Goal: Task Accomplishment & Management: Complete application form

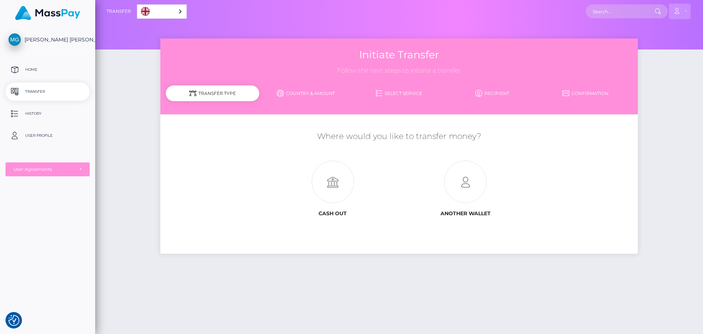
click at [685, 11] on link "Account" at bounding box center [680, 11] width 22 height 15
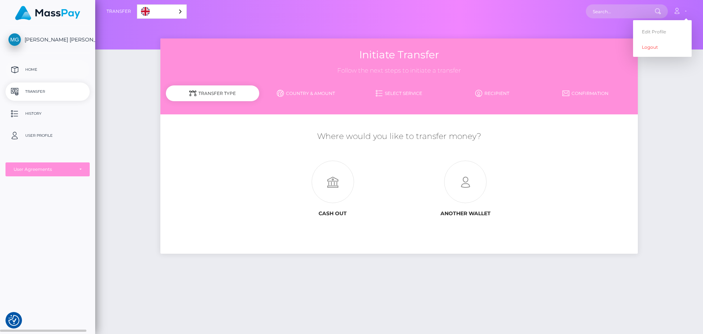
click at [45, 70] on p "Home" at bounding box center [47, 69] width 78 height 11
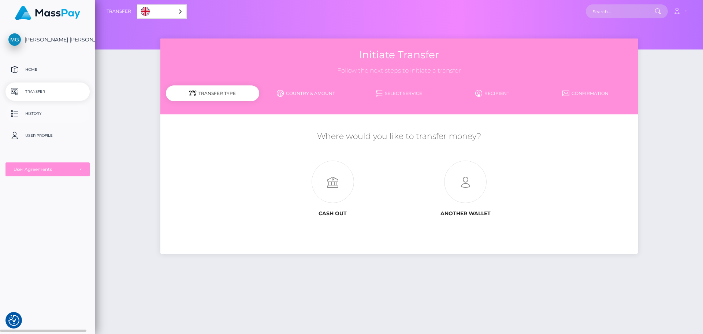
click at [33, 119] on p "History" at bounding box center [47, 113] width 78 height 11
click at [33, 144] on link "User Profile" at bounding box center [47, 135] width 84 height 18
click at [39, 129] on link "User Profile" at bounding box center [47, 135] width 84 height 18
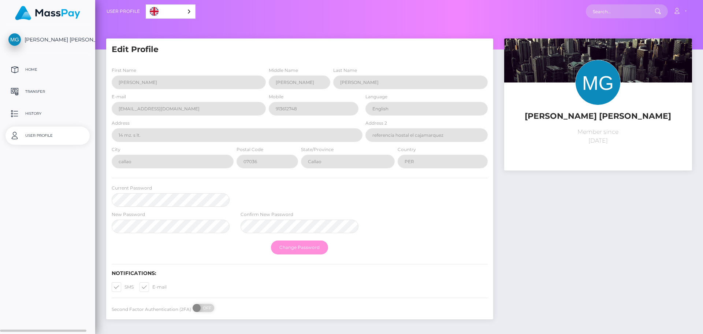
select select
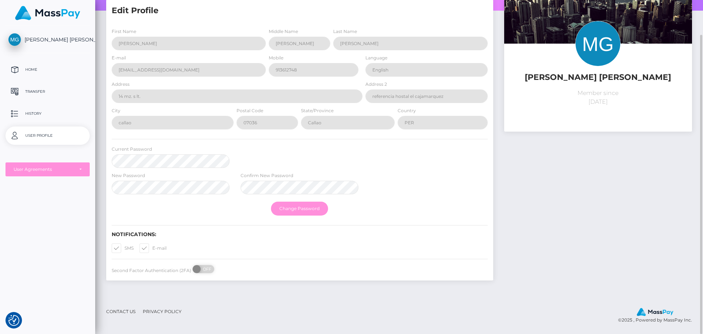
click at [120, 321] on footer "Contact Us Privacy Policy © 2025 , Powered by MassPay Inc." at bounding box center [399, 315] width 608 height 34
click at [123, 312] on link "Contact Us" at bounding box center [120, 310] width 35 height 11
click at [128, 313] on link "Contact Us" at bounding box center [120, 310] width 35 height 11
click at [126, 309] on link "Contact Us" at bounding box center [120, 310] width 35 height 11
click at [133, 311] on link "Contact Us" at bounding box center [120, 310] width 35 height 11
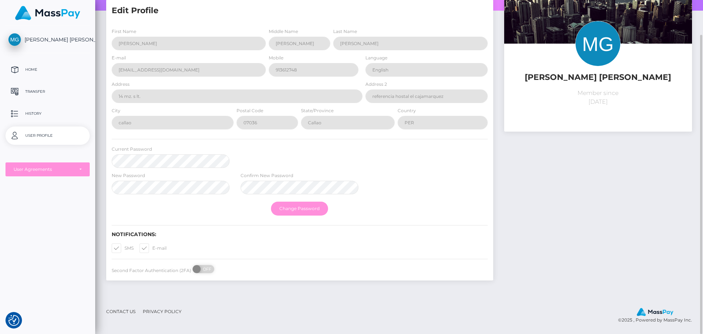
click at [133, 311] on link "Contact Us" at bounding box center [120, 310] width 35 height 11
click at [38, 85] on link "Transfer" at bounding box center [47, 91] width 84 height 18
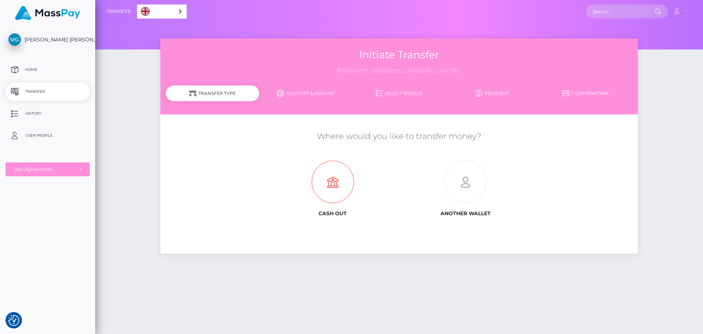
click at [327, 180] on icon at bounding box center [333, 182] width 133 height 42
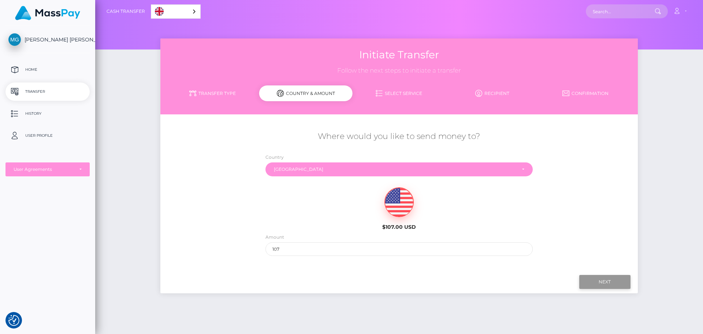
click at [611, 278] on input "Next" at bounding box center [604, 282] width 51 height 14
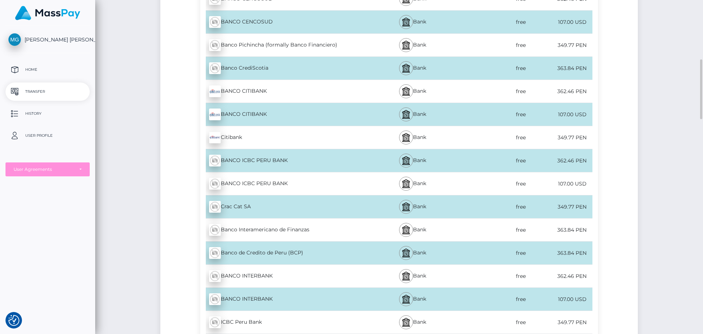
scroll to position [403, 0]
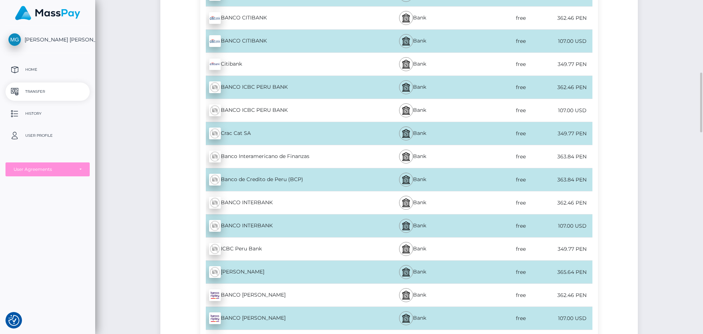
click at [451, 224] on div "Bank" at bounding box center [413, 225] width 98 height 23
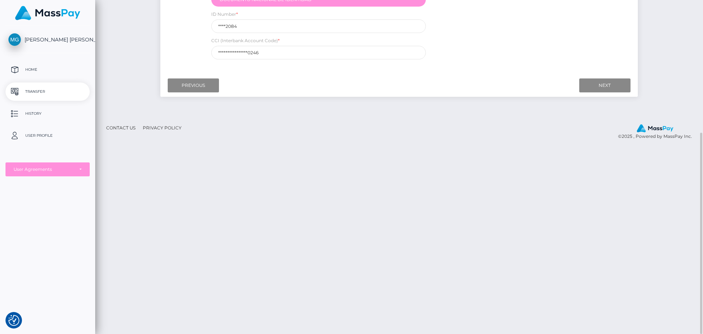
scroll to position [37, 0]
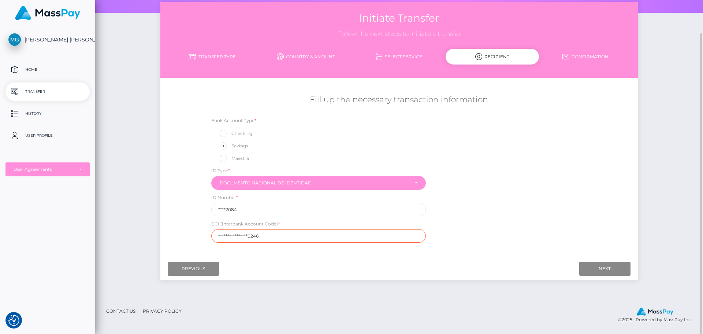
drag, startPoint x: 345, startPoint y: 235, endPoint x: 164, endPoint y: 203, distance: 183.2
click at [164, 203] on div "Fill up the necessary transaction information Bank Account Type * Checking Savi…" at bounding box center [398, 168] width 477 height 156
click at [404, 55] on link "Select Service" at bounding box center [399, 56] width 93 height 13
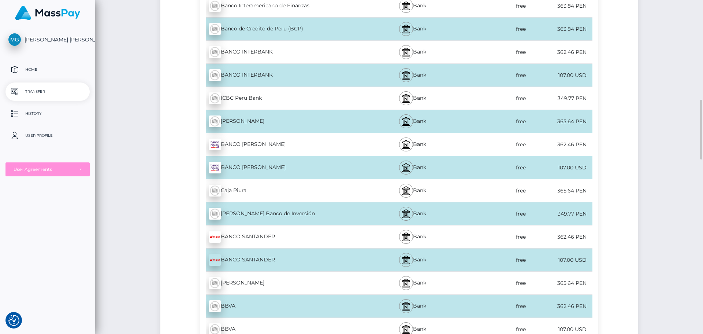
scroll to position [443, 0]
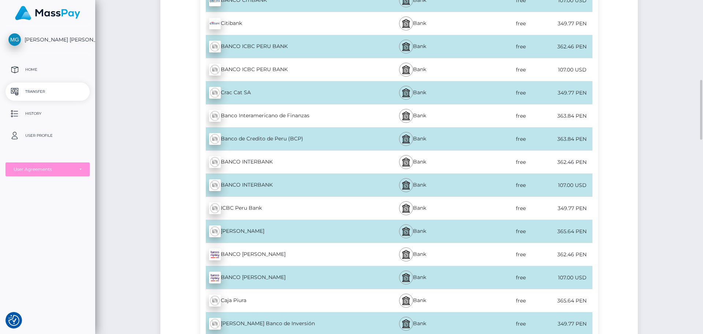
click at [508, 184] on div "free" at bounding box center [495, 185] width 66 height 16
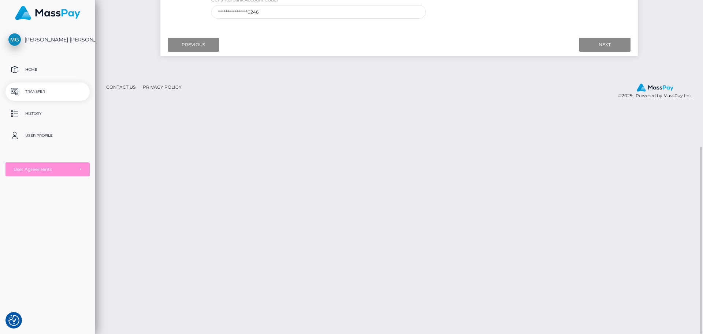
scroll to position [150, 0]
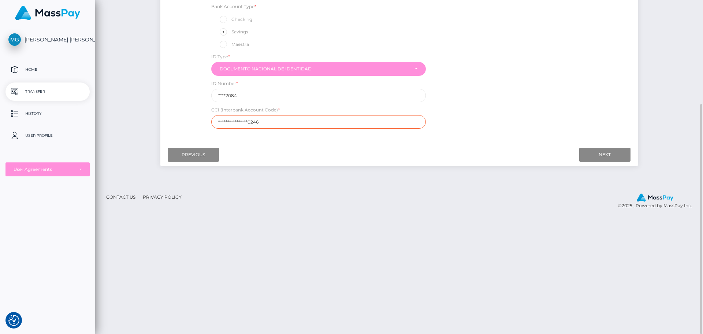
drag, startPoint x: 294, startPoint y: 123, endPoint x: 153, endPoint y: 107, distance: 141.5
click at [153, 107] on div "Initiate Transfer Follow the next steps to initiate a transfer Transfer Type Co…" at bounding box center [399, 36] width 608 height 296
paste input "00389801328473186841"
click at [250, 116] on input "00389801328473186841" at bounding box center [318, 122] width 215 height 14
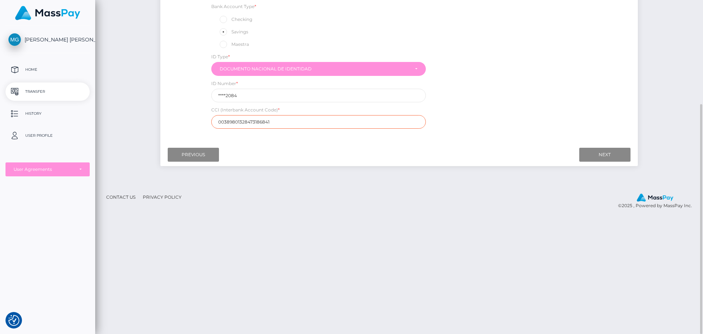
paste input "8983284731868"
type input "8983284731868"
click at [605, 148] on input "Next" at bounding box center [604, 155] width 51 height 14
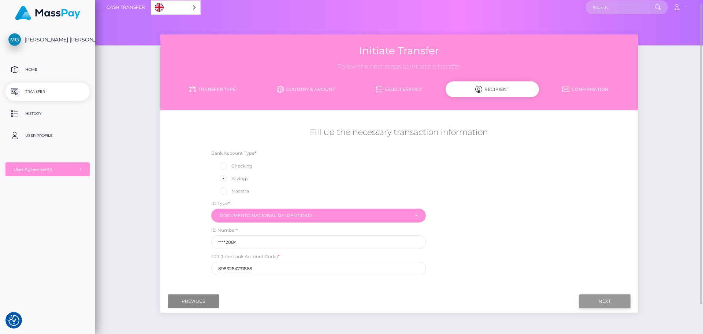
click at [592, 299] on input "Next" at bounding box center [604, 301] width 51 height 14
click at [400, 269] on input "8983284731868" at bounding box center [318, 268] width 215 height 14
click at [415, 93] on link "Select Service" at bounding box center [399, 89] width 93 height 13
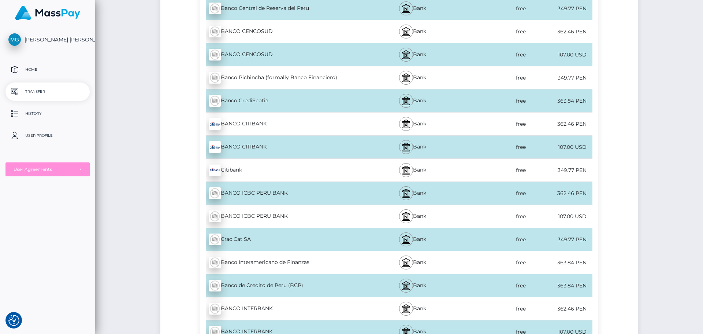
scroll to position [334, 0]
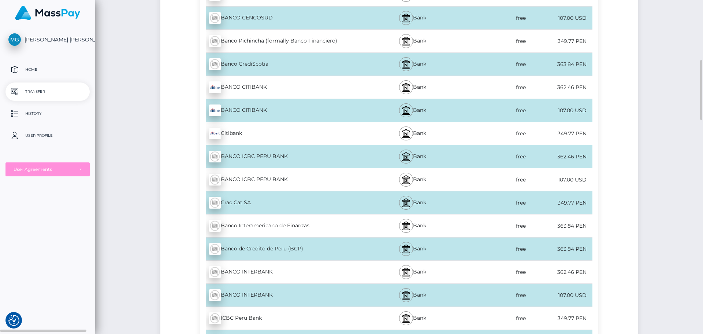
drag, startPoint x: 36, startPoint y: 95, endPoint x: 32, endPoint y: 86, distance: 9.4
click at [34, 94] on p "Transfer" at bounding box center [47, 91] width 78 height 11
click at [32, 75] on link "Home" at bounding box center [47, 69] width 84 height 18
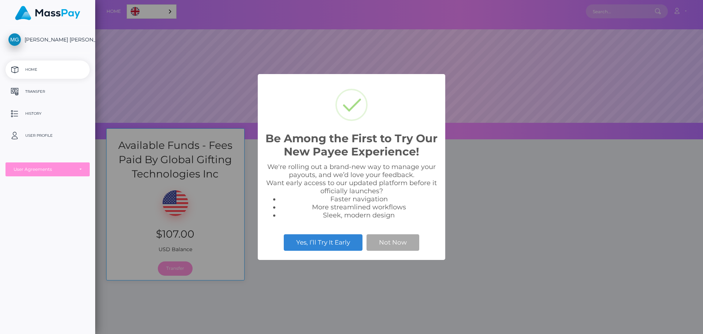
scroll to position [139, 608]
click at [398, 243] on button "Not Now" at bounding box center [392, 242] width 53 height 16
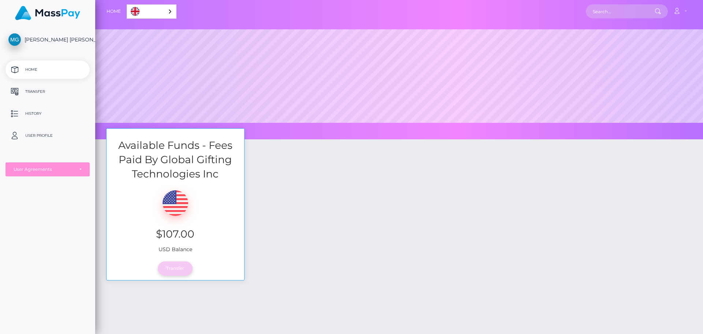
click at [180, 268] on link "Transfer" at bounding box center [175, 268] width 35 height 14
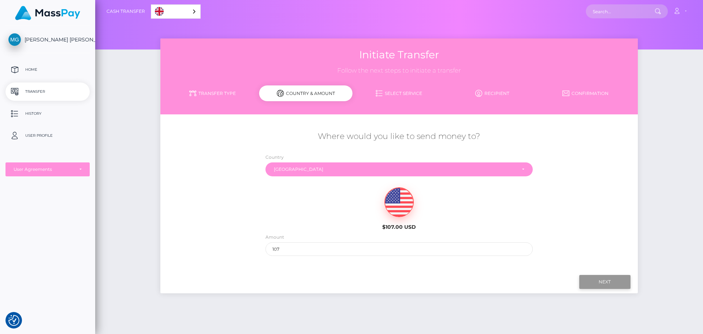
click at [593, 278] on input "Next" at bounding box center [604, 282] width 51 height 14
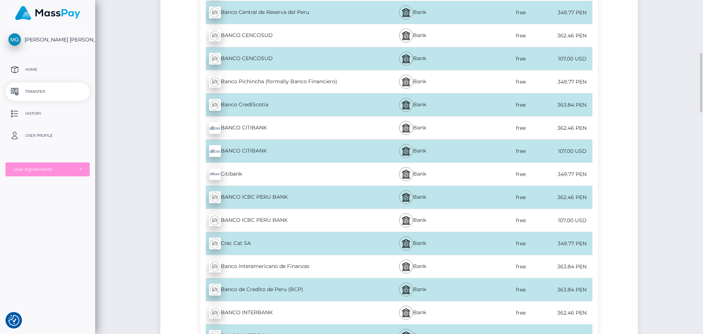
scroll to position [366, 0]
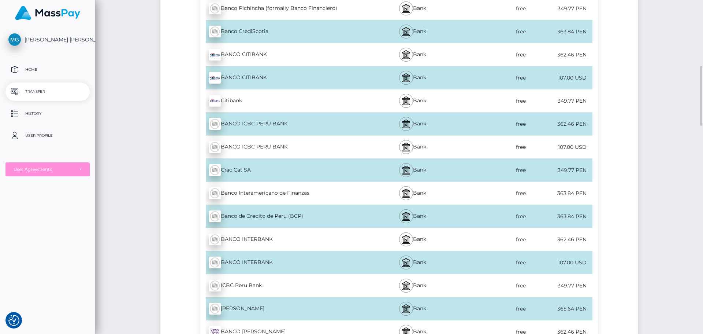
click at [264, 261] on div "BANCO INTERBANK - USD" at bounding box center [281, 262] width 163 height 21
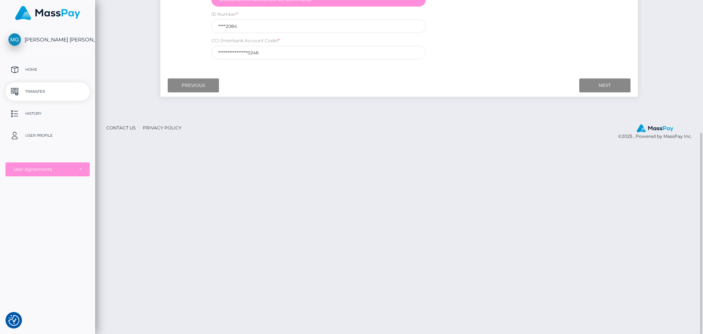
scroll to position [37, 0]
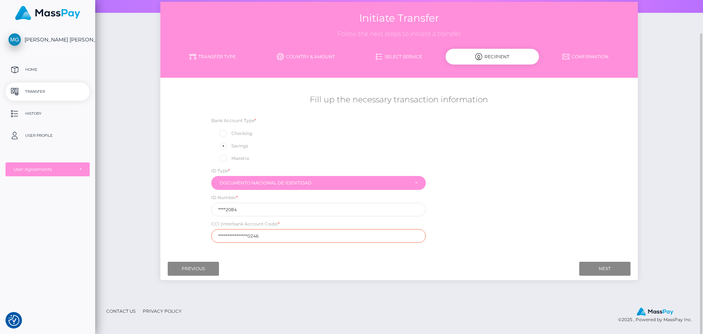
drag, startPoint x: 272, startPoint y: 240, endPoint x: 182, endPoint y: 227, distance: 91.4
click at [179, 228] on div "Fill up the necessary transaction information Bank Account Type * Checking Savi…" at bounding box center [398, 168] width 477 height 156
paste input "8983284731868"
click at [616, 270] on input "Next" at bounding box center [604, 268] width 51 height 14
click at [580, 261] on input "Next" at bounding box center [604, 268] width 51 height 14
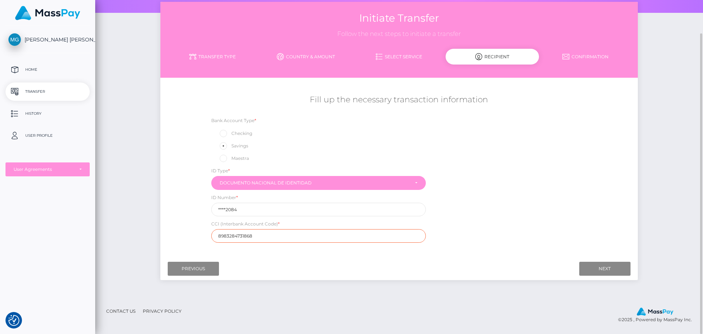
click at [279, 232] on input "8983284731868" at bounding box center [318, 236] width 215 height 14
click at [608, 267] on input "Next" at bounding box center [604, 268] width 51 height 14
click at [341, 237] on input "8983284731868" at bounding box center [318, 236] width 215 height 14
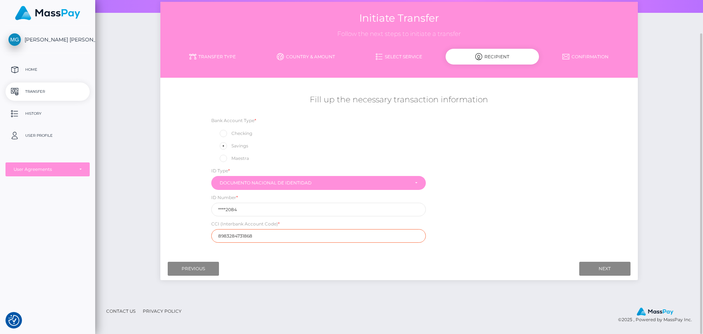
click at [341, 237] on input "8983284731868" at bounding box center [318, 236] width 215 height 14
paste input "00389801328473186841"
type input "00389801328473186841"
click at [417, 61] on link "Select Service" at bounding box center [399, 56] width 93 height 13
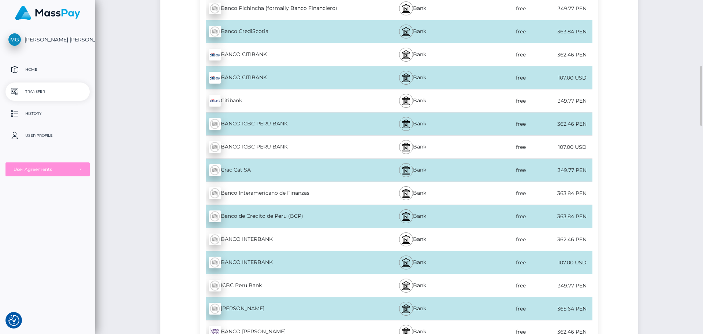
scroll to position [403, 0]
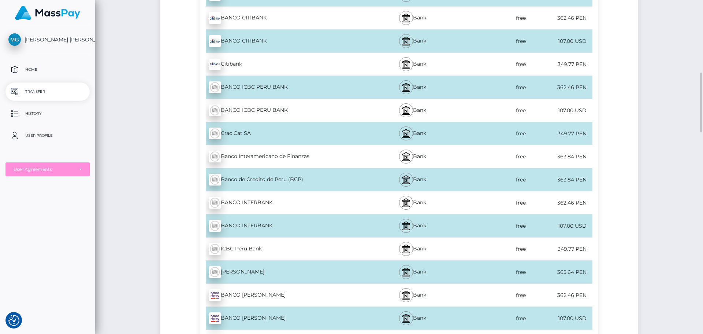
click at [526, 205] on div "free" at bounding box center [495, 202] width 66 height 16
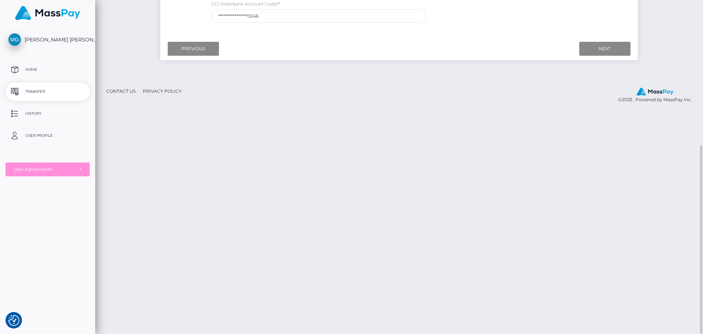
scroll to position [73, 0]
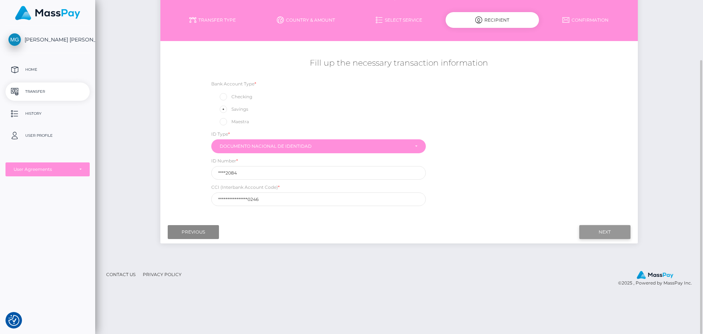
click at [602, 228] on input "Next" at bounding box center [604, 232] width 51 height 14
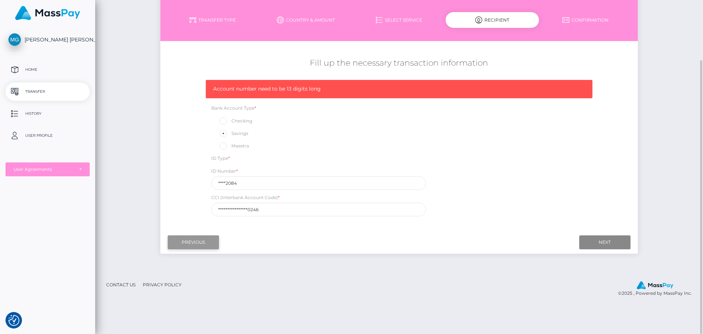
click at [184, 243] on input "Previous" at bounding box center [193, 242] width 51 height 14
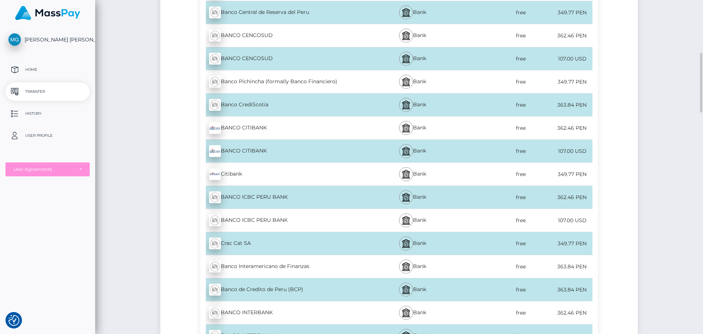
scroll to position [403, 0]
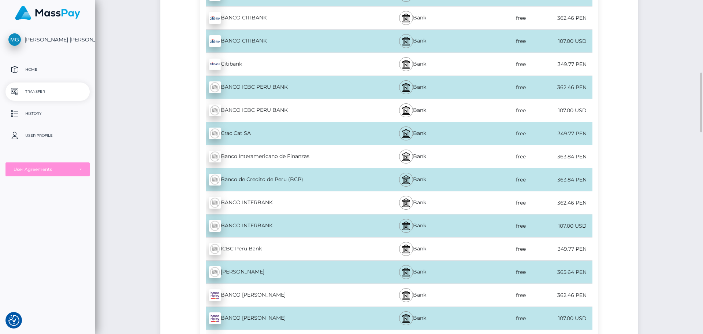
click at [267, 224] on div "BANCO INTERBANK - USD" at bounding box center [281, 225] width 163 height 21
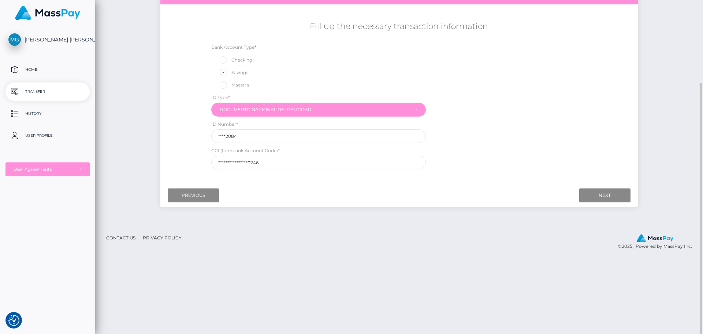
scroll to position [110, 0]
drag, startPoint x: 271, startPoint y: 158, endPoint x: 157, endPoint y: 146, distance: 114.1
click at [159, 146] on div "Initiate Transfer Follow the next steps to initiate a transfer Transfer Type Co…" at bounding box center [399, 71] width 488 height 285
paste input "8983284731868"
click at [588, 197] on input "Next" at bounding box center [604, 195] width 51 height 14
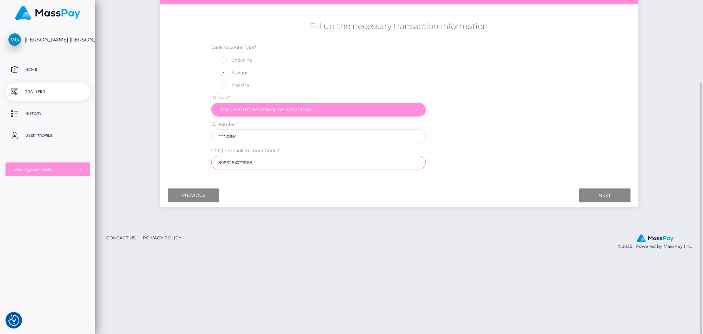
drag, startPoint x: 253, startPoint y: 164, endPoint x: 157, endPoint y: 142, distance: 98.8
click at [157, 142] on div "Initiate Transfer Follow the next steps to initiate a transfer Transfer Type Co…" at bounding box center [399, 71] width 488 height 285
click at [599, 187] on div "Next Finish Previous" at bounding box center [398, 195] width 477 height 23
click at [598, 191] on input "Next" at bounding box center [604, 195] width 51 height 14
drag, startPoint x: 262, startPoint y: 138, endPoint x: 182, endPoint y: 144, distance: 80.4
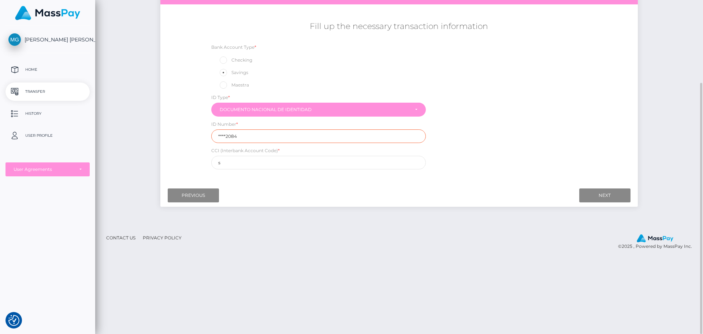
click at [159, 122] on div "Initiate Transfer Follow the next steps to initiate a transfer Transfer Type Co…" at bounding box center [399, 71] width 488 height 285
drag, startPoint x: 216, startPoint y: 157, endPoint x: 167, endPoint y: 152, distance: 49.3
click at [173, 152] on div "Fill up the necessary transaction information Bank Account Type * Checking Savi…" at bounding box center [398, 95] width 477 height 156
paste input "8983284731868"
type input "8983284731868"
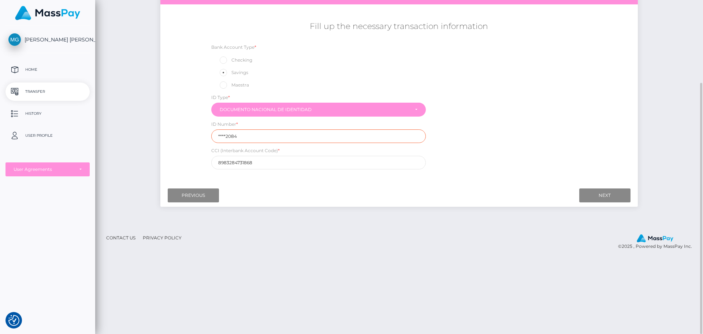
drag, startPoint x: 212, startPoint y: 126, endPoint x: 203, endPoint y: 125, distance: 8.9
click at [203, 125] on div "Bank Account Type * Checking Savings Maestra ID Type * Carné de Extranjeria Reg…" at bounding box center [399, 108] width 398 height 130
type input "76362084"
click at [253, 157] on input "8983284731868" at bounding box center [318, 163] width 215 height 14
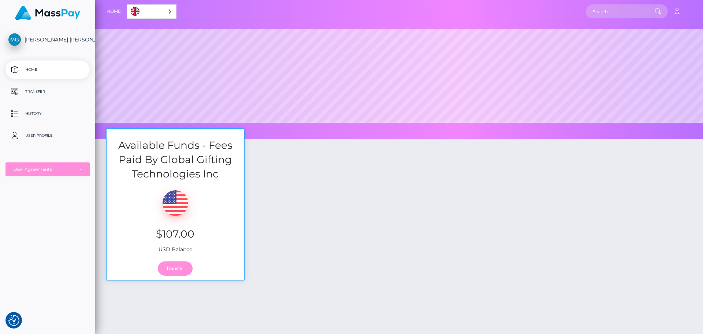
scroll to position [139, 608]
click at [178, 267] on link "Transfer" at bounding box center [175, 268] width 35 height 14
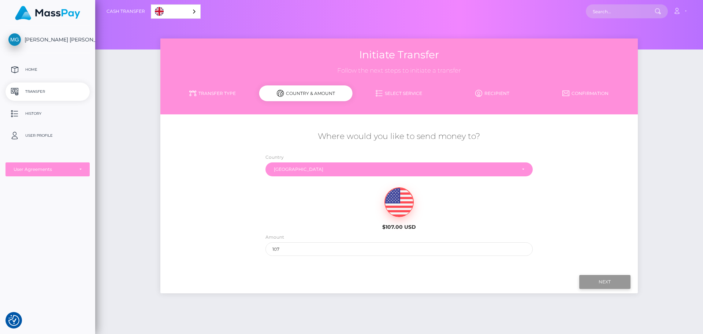
click at [585, 279] on input "Next" at bounding box center [604, 282] width 51 height 14
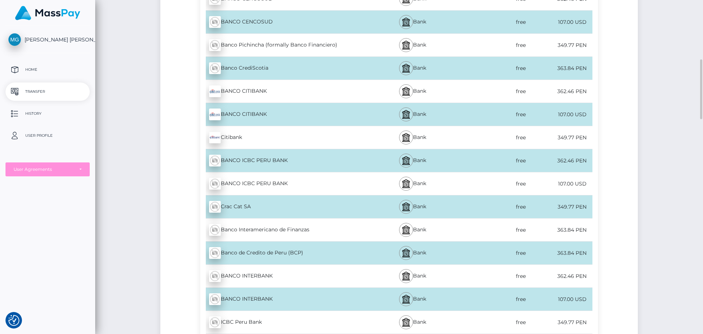
scroll to position [366, 0]
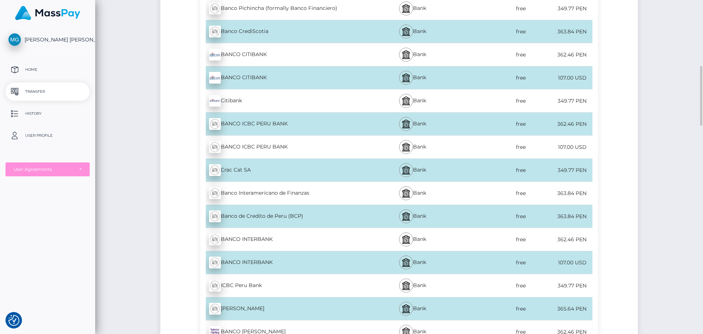
click at [319, 261] on div "BANCO INTERBANK - USD" at bounding box center [281, 262] width 163 height 21
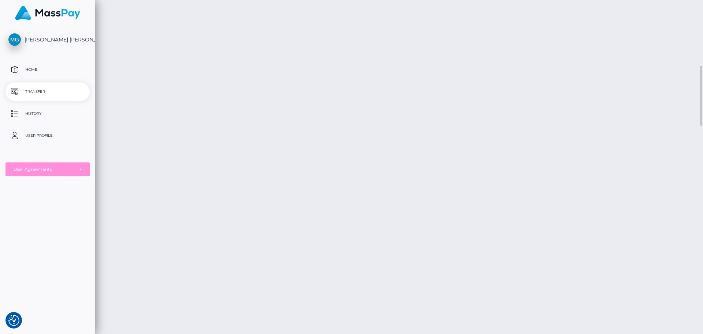
scroll to position [73, 0]
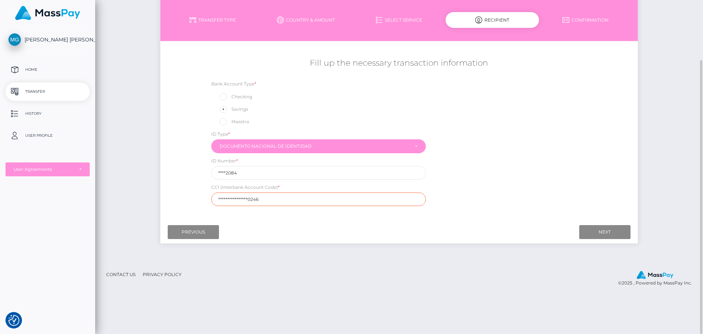
drag, startPoint x: 196, startPoint y: 190, endPoint x: 168, endPoint y: 186, distance: 27.4
click at [174, 187] on div "Fill up the necessary transaction information Bank Account Type * Checking Savi…" at bounding box center [398, 132] width 477 height 156
paste input "8983284731868"
type input "8983284731868"
click at [615, 230] on input "Next" at bounding box center [604, 232] width 51 height 14
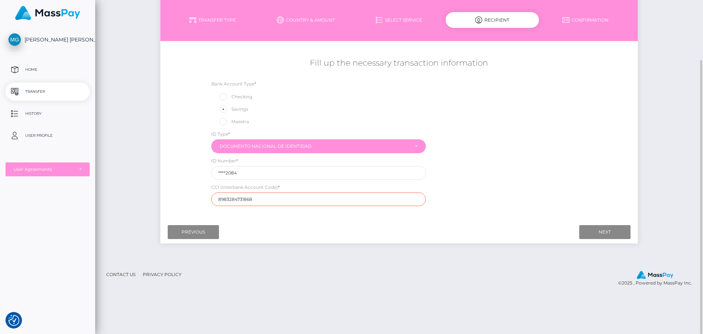
click at [375, 205] on input "8983284731868" at bounding box center [318, 199] width 215 height 14
click at [595, 25] on link "Confirmation" at bounding box center [585, 20] width 93 height 13
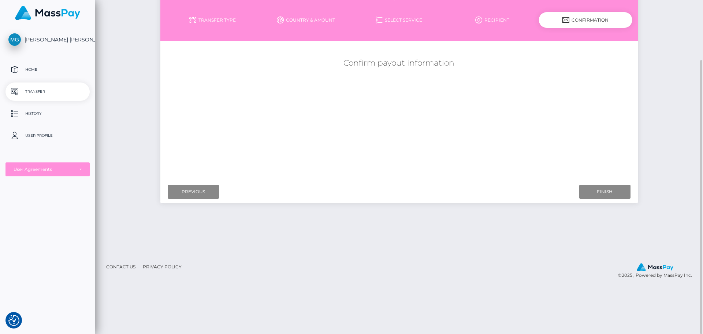
click at [500, 22] on link "Recipient" at bounding box center [492, 20] width 93 height 13
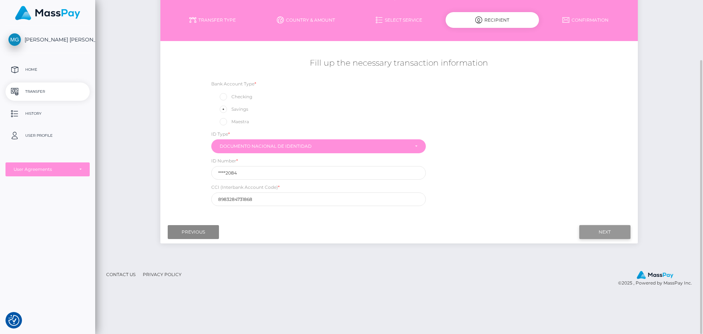
click at [581, 234] on input "Next" at bounding box center [604, 232] width 51 height 14
click at [585, 232] on input "Next" at bounding box center [604, 232] width 51 height 14
click at [56, 74] on p "Home" at bounding box center [47, 69] width 78 height 11
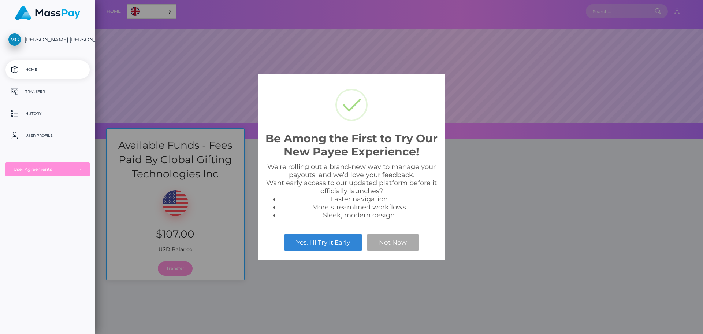
scroll to position [139, 608]
click at [402, 246] on button "Not Now" at bounding box center [392, 242] width 53 height 16
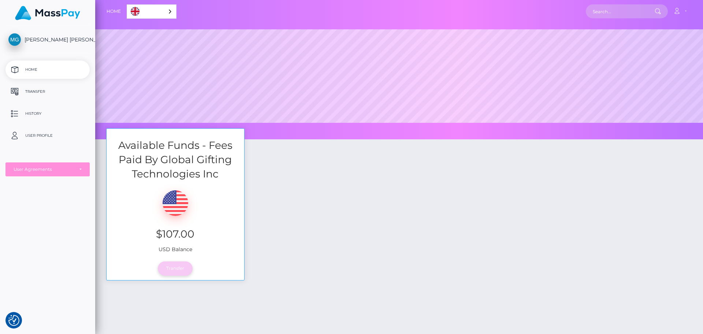
click at [168, 267] on link "Transfer" at bounding box center [175, 268] width 35 height 14
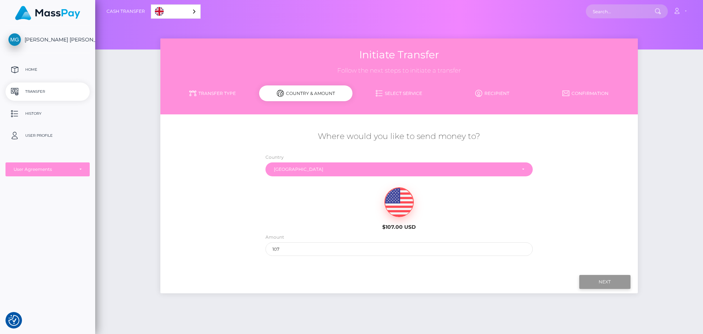
click at [583, 278] on input "Next" at bounding box center [604, 282] width 51 height 14
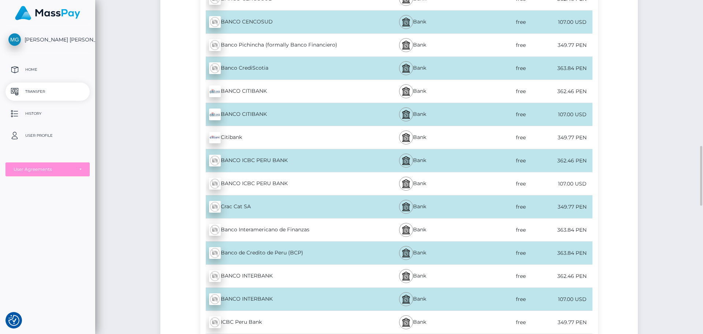
scroll to position [439, 0]
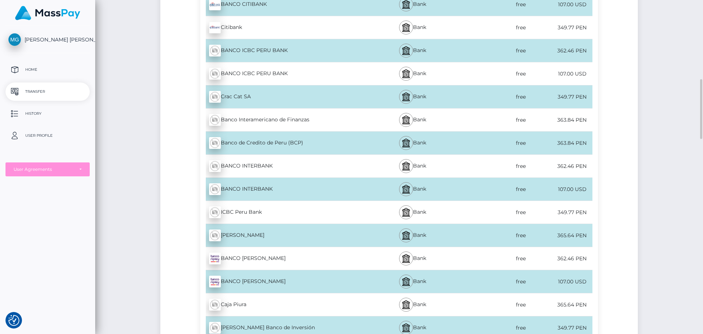
click at [283, 195] on div "BANCO INTERBANK - USD" at bounding box center [281, 189] width 163 height 21
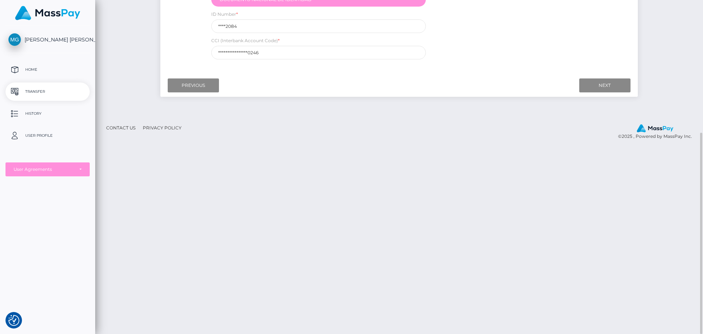
scroll to position [110, 0]
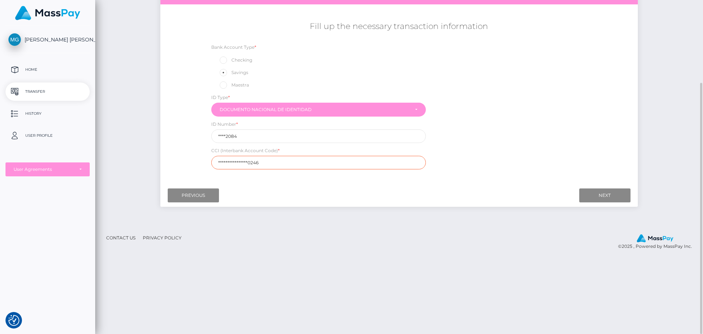
drag, startPoint x: 225, startPoint y: 158, endPoint x: 161, endPoint y: 155, distance: 64.1
click at [161, 155] on div "Fill up the necessary transaction information Bank Account Type * Checking Savi…" at bounding box center [398, 95] width 477 height 156
paste input "8983284731868"
type input "8983284731868"
click at [627, 189] on input "Next" at bounding box center [604, 195] width 51 height 14
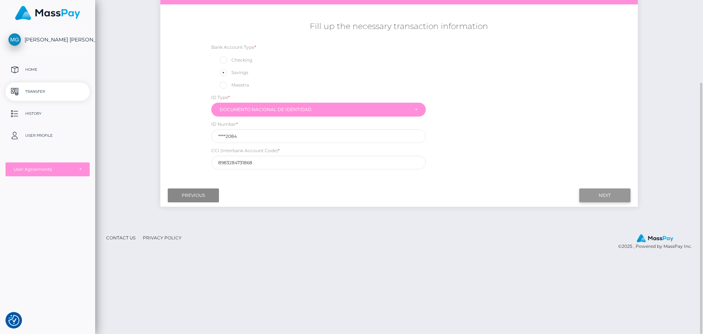
click at [627, 189] on input "Next" at bounding box center [604, 195] width 51 height 14
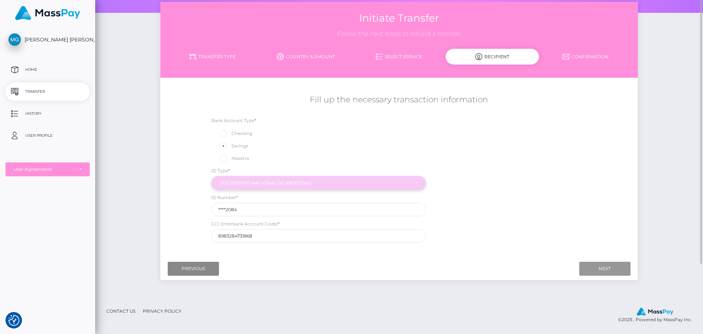
scroll to position [0, 0]
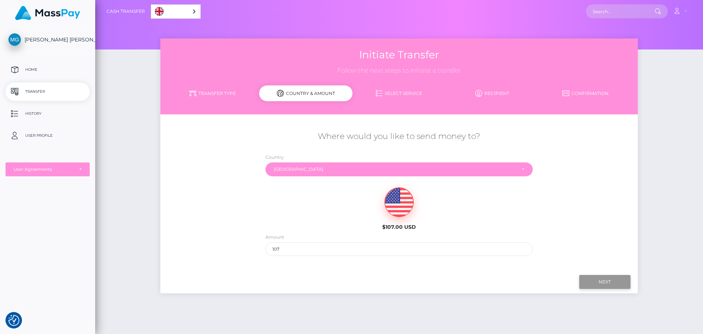
click at [584, 278] on input "Next" at bounding box center [604, 282] width 51 height 14
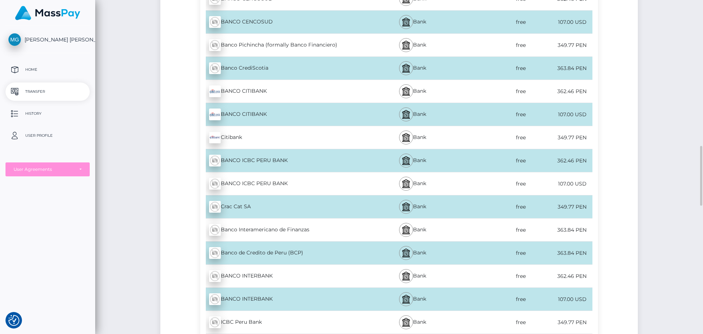
scroll to position [476, 0]
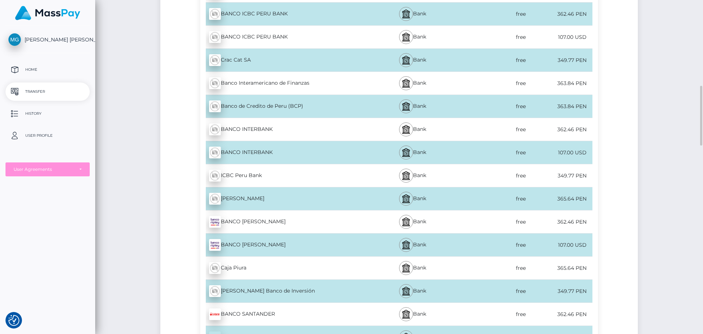
click at [288, 156] on div "BANCO INTERBANK - USD" at bounding box center [281, 152] width 163 height 21
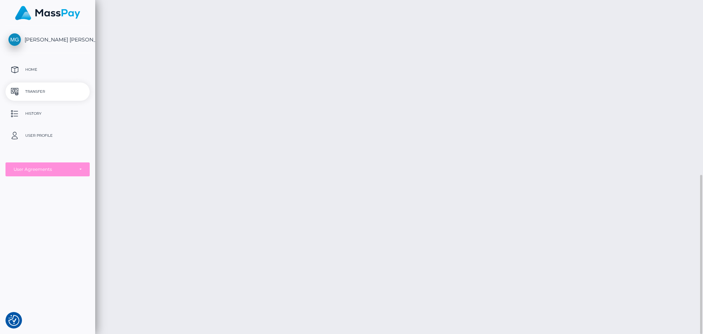
scroll to position [220, 0]
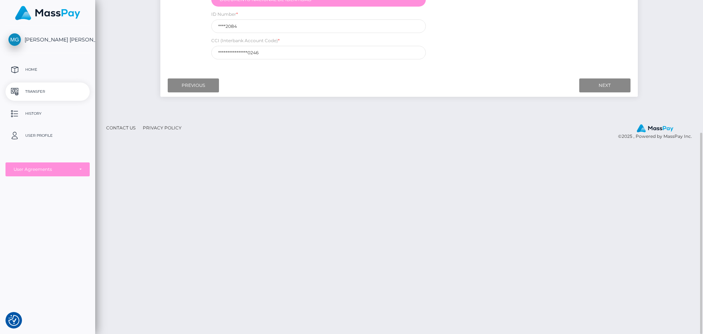
drag, startPoint x: 274, startPoint y: 60, endPoint x: 209, endPoint y: 52, distance: 65.3
drag, startPoint x: 287, startPoint y: 56, endPoint x: 230, endPoint y: 63, distance: 57.5
paste input "8983284731868"
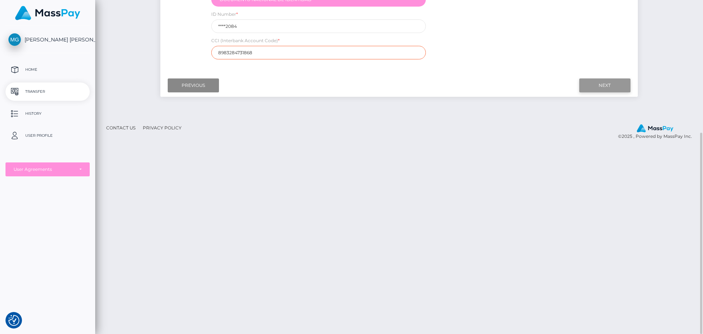
type input "8983284731868"
click at [596, 85] on input "Next" at bounding box center [604, 85] width 51 height 14
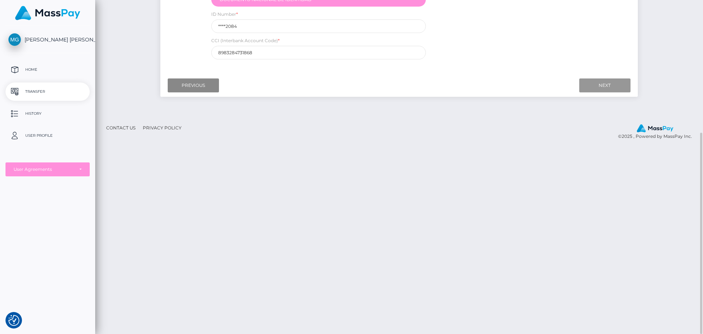
scroll to position [0, 0]
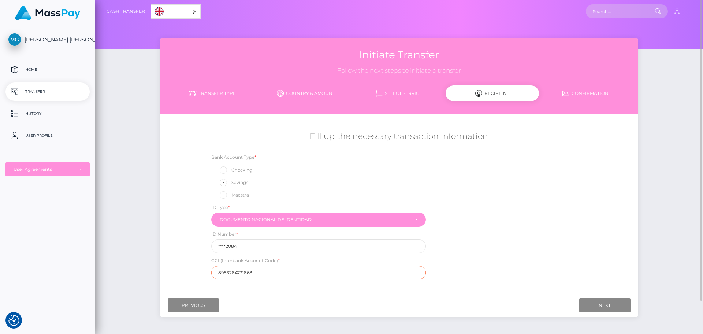
click at [290, 267] on input "8983284731868" at bounding box center [318, 272] width 215 height 14
click at [489, 228] on div "Bank Account Type * Checking Savings Maestra ID Type * Carné de Extranjeria Reg…" at bounding box center [399, 218] width 398 height 130
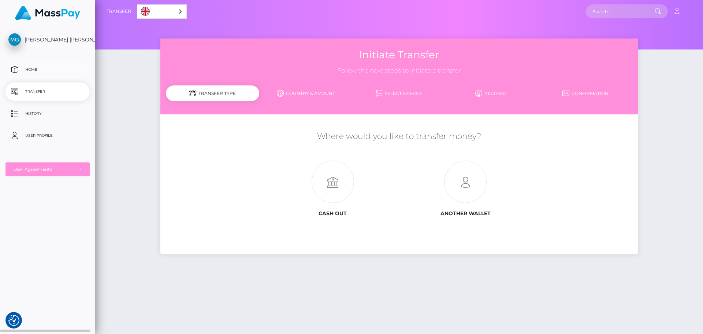
click at [69, 68] on p "Home" at bounding box center [47, 69] width 78 height 11
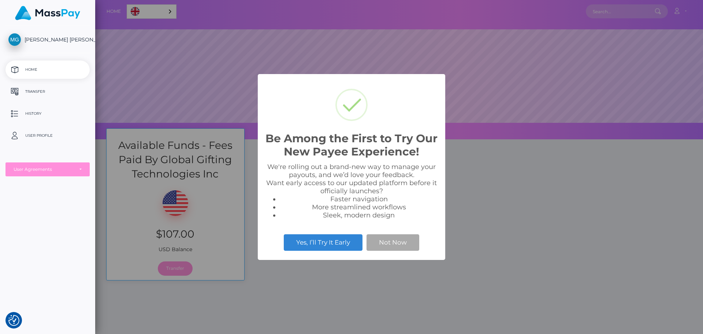
scroll to position [139, 608]
click at [417, 242] on button "Not Now" at bounding box center [392, 242] width 53 height 16
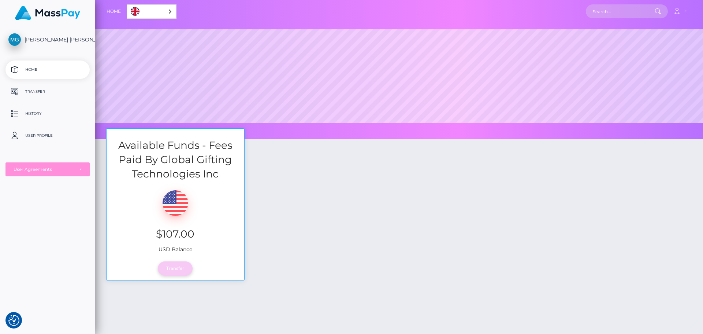
click at [172, 265] on link "Transfer" at bounding box center [175, 268] width 35 height 14
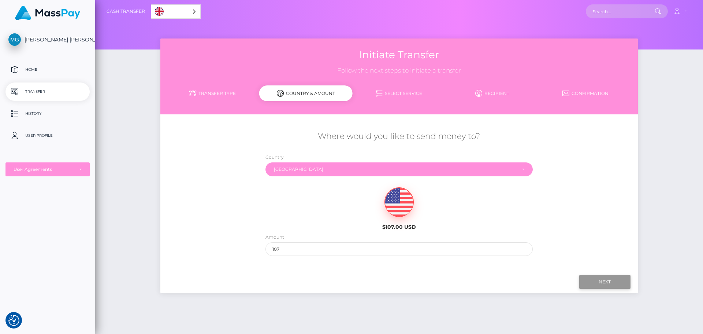
click at [622, 280] on input "Next" at bounding box center [604, 282] width 51 height 14
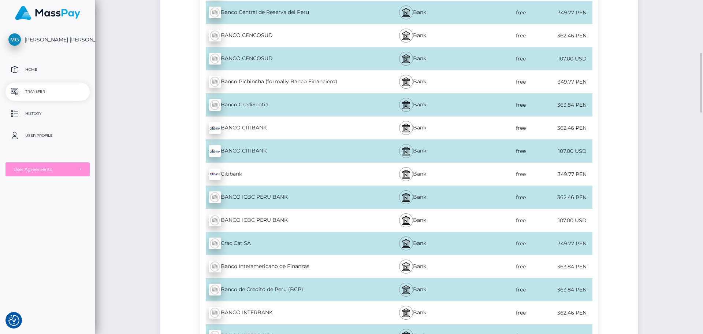
scroll to position [366, 0]
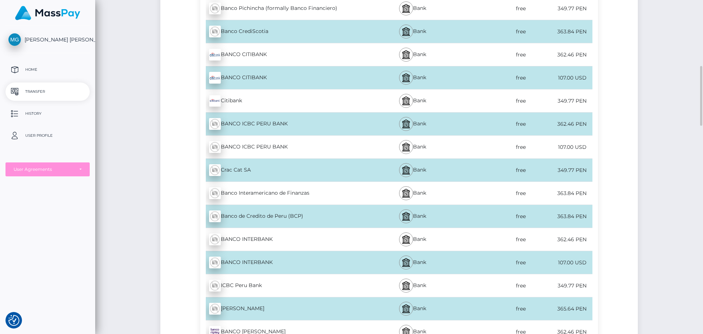
click at [269, 263] on div "BANCO INTERBANK - USD" at bounding box center [281, 262] width 163 height 21
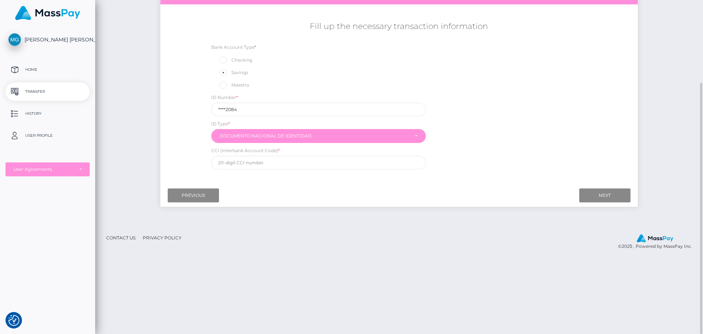
scroll to position [110, 0]
click at [275, 166] on input "text" at bounding box center [318, 163] width 215 height 14
paste input "00389801328473186841"
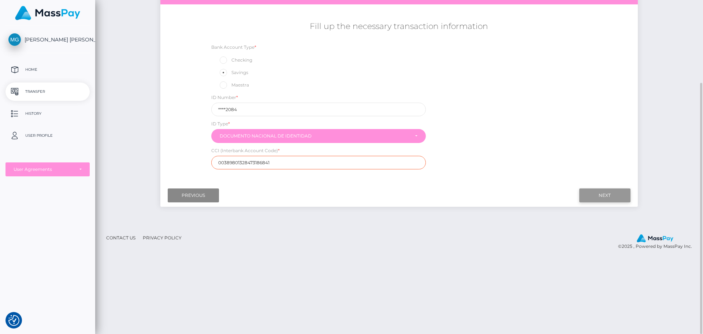
type input "00389801328473186841"
click at [597, 197] on input "Next" at bounding box center [604, 195] width 51 height 14
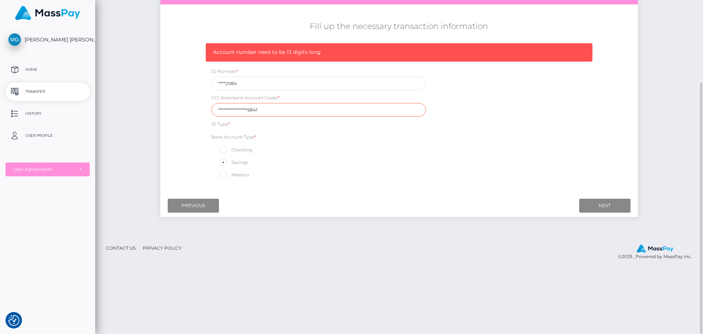
drag, startPoint x: 270, startPoint y: 111, endPoint x: 169, endPoint y: 105, distance: 100.9
click at [169, 105] on div "**********" at bounding box center [398, 100] width 477 height 166
paste input "8983284731868"
type input "8983284731868"
click at [600, 203] on input "Next" at bounding box center [604, 205] width 51 height 14
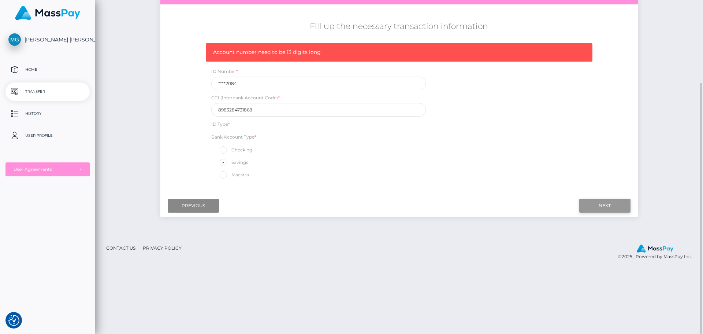
click at [605, 207] on input "Next" at bounding box center [604, 205] width 51 height 14
click at [206, 209] on input "Previous" at bounding box center [193, 205] width 51 height 14
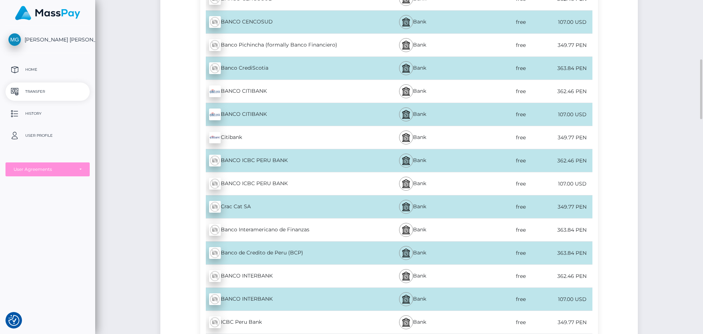
scroll to position [403, 0]
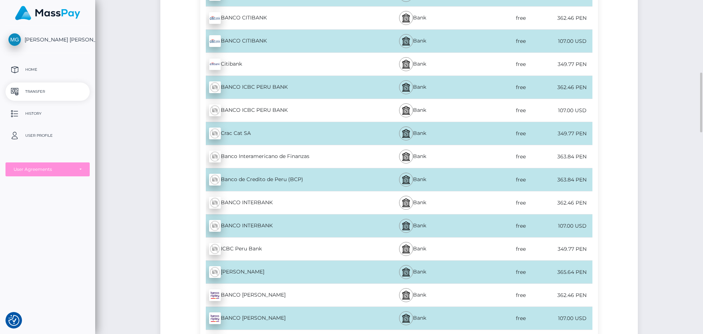
click at [274, 224] on div "BANCO INTERBANK - USD" at bounding box center [281, 225] width 163 height 21
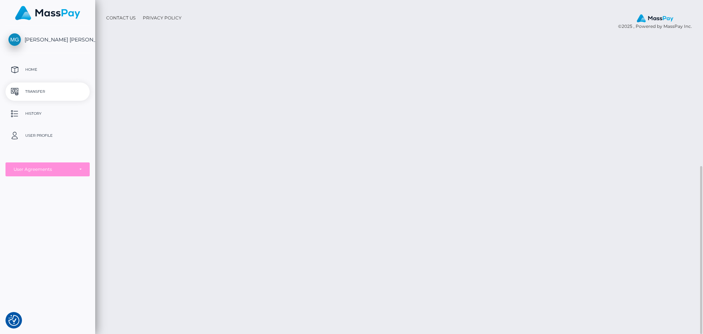
scroll to position [146, 0]
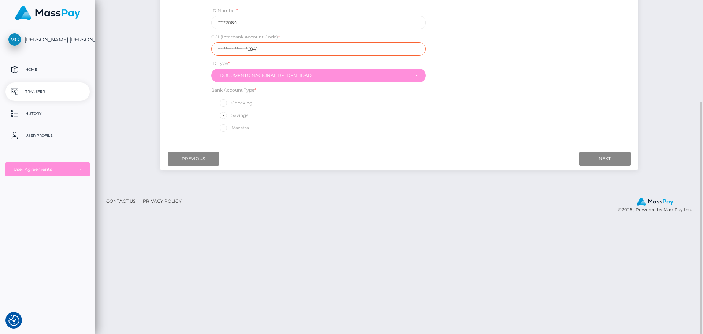
drag, startPoint x: 260, startPoint y: 48, endPoint x: 164, endPoint y: 38, distance: 97.2
click at [164, 38] on div "**********" at bounding box center [398, 59] width 477 height 156
paste input "8983284731868"
type input "8983284731868"
click at [617, 158] on input "Next" at bounding box center [604, 159] width 51 height 14
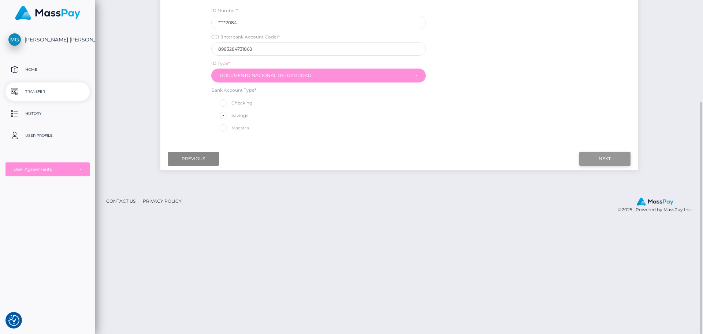
click at [601, 157] on input "Next" at bounding box center [604, 159] width 51 height 14
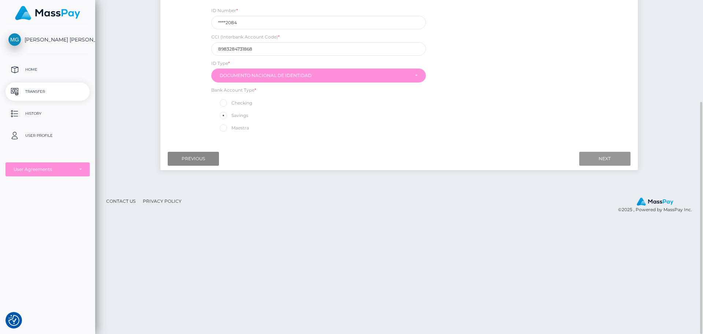
scroll to position [0, 0]
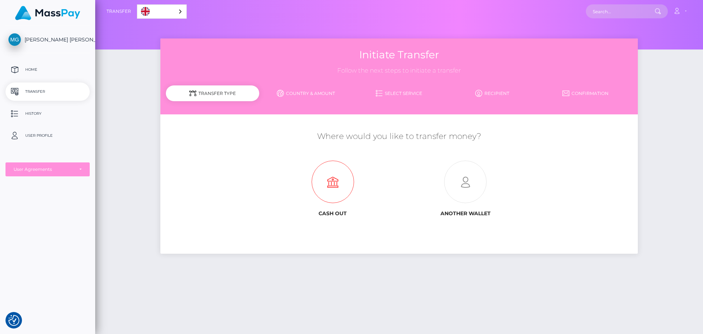
click at [348, 186] on icon at bounding box center [333, 182] width 133 height 42
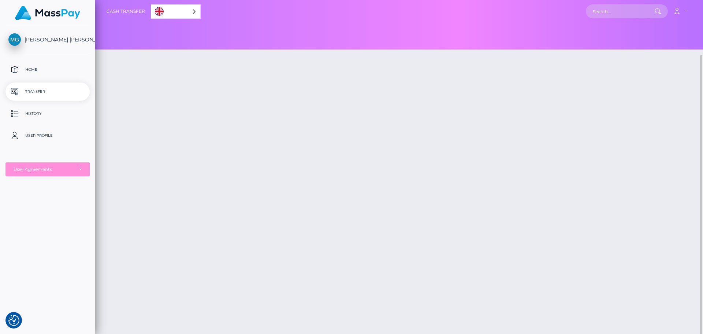
scroll to position [29, 0]
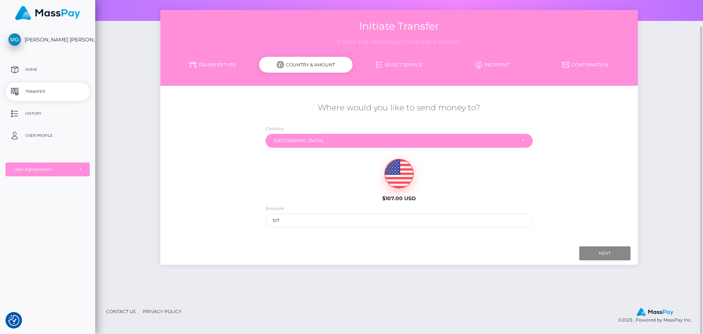
click at [594, 260] on div "Next Finish Previous" at bounding box center [398, 253] width 477 height 23
click at [594, 253] on input "Next" at bounding box center [604, 253] width 51 height 14
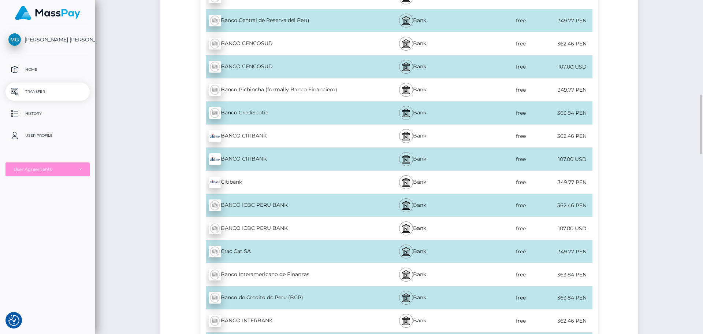
scroll to position [358, 0]
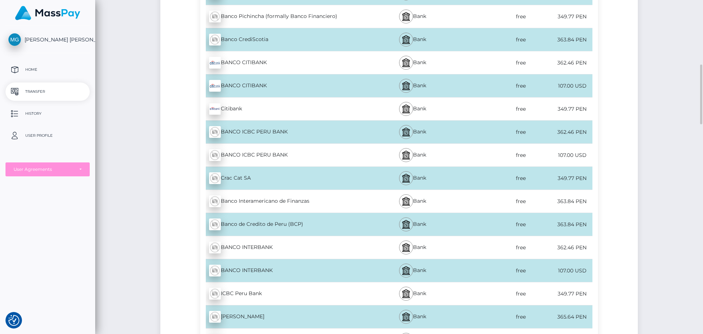
click at [268, 264] on div "BANCO INTERBANK - USD" at bounding box center [281, 270] width 163 height 21
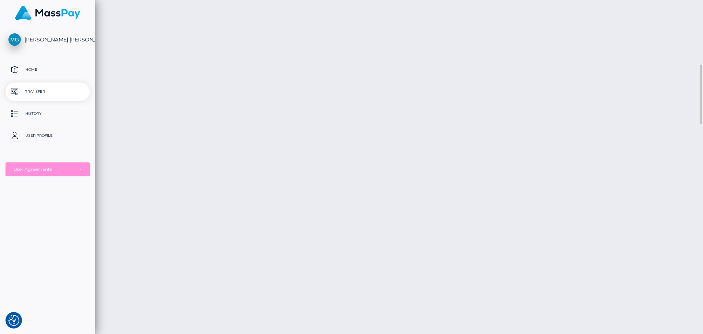
scroll to position [138, 0]
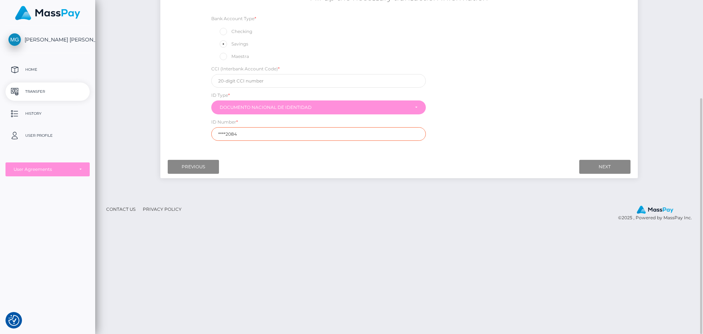
click at [270, 129] on input "****2084" at bounding box center [318, 134] width 215 height 14
click at [237, 81] on input "text" at bounding box center [318, 81] width 215 height 14
paste input "8983284731868"
click at [593, 165] on input "Next" at bounding box center [604, 167] width 51 height 14
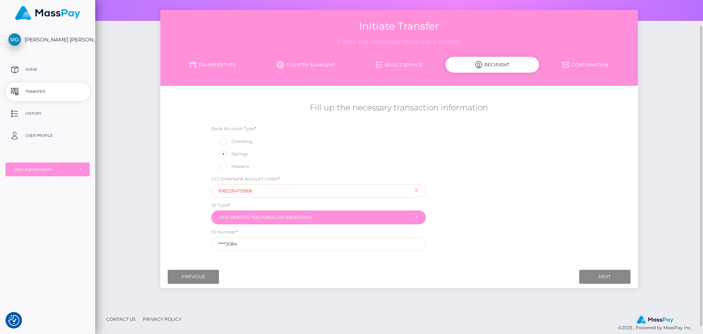
click at [323, 193] on input "8983284731868" at bounding box center [318, 191] width 215 height 14
click at [587, 277] on input "Next" at bounding box center [604, 276] width 51 height 14
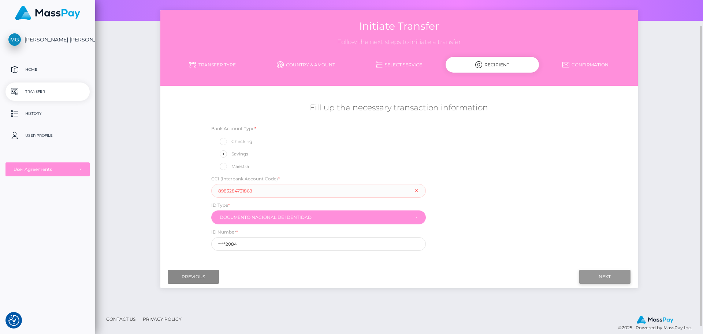
click at [595, 281] on input "Next" at bounding box center [604, 276] width 51 height 14
click at [254, 193] on input "8983284731868" at bounding box center [318, 191] width 215 height 14
paste input "00389801328473186841"
type input "00389801328473186841"
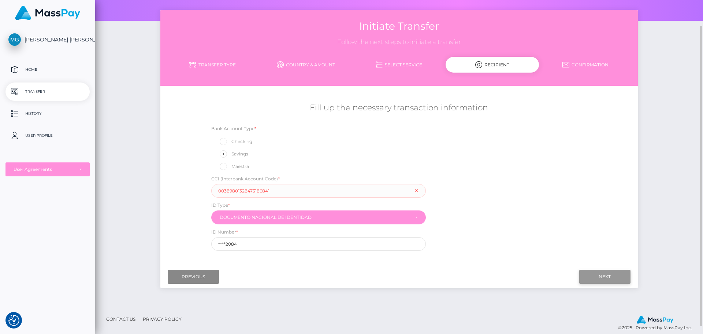
click at [607, 277] on input "Next" at bounding box center [604, 276] width 51 height 14
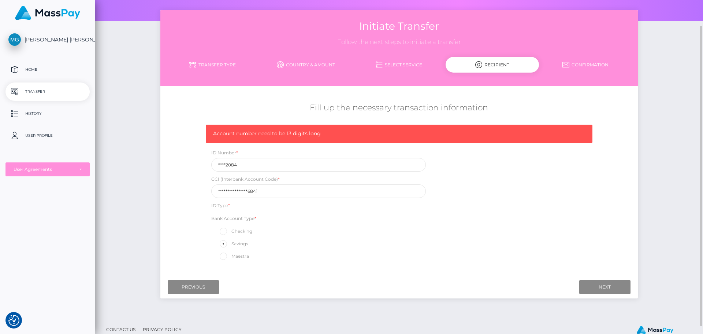
click at [402, 70] on link "Select Service" at bounding box center [399, 64] width 93 height 13
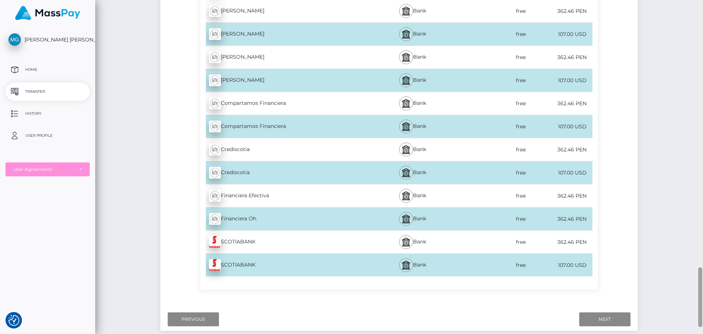
scroll to position [1475, 0]
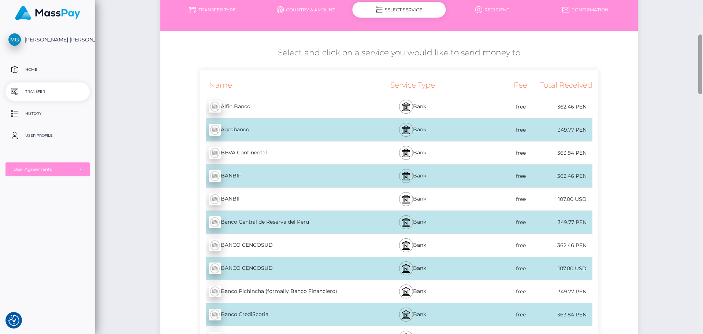
drag, startPoint x: 699, startPoint y: 209, endPoint x: 618, endPoint y: 52, distance: 177.3
click at [625, 43] on div "Cash Transfer English Español 中文 (简体) Português ([GEOGRAPHIC_DATA]) Account Log…" at bounding box center [399, 167] width 608 height 334
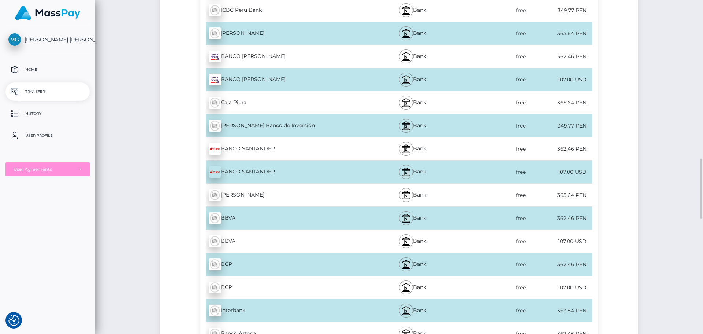
scroll to position [678, 0]
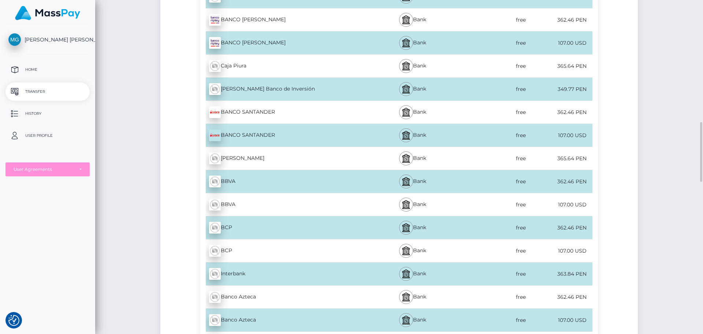
click at [462, 233] on div "free" at bounding box center [495, 227] width 66 height 16
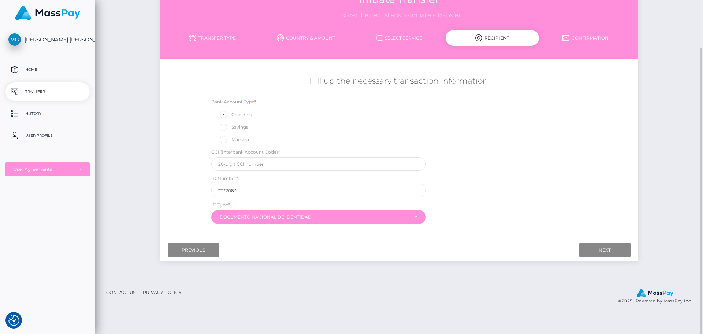
scroll to position [0, 0]
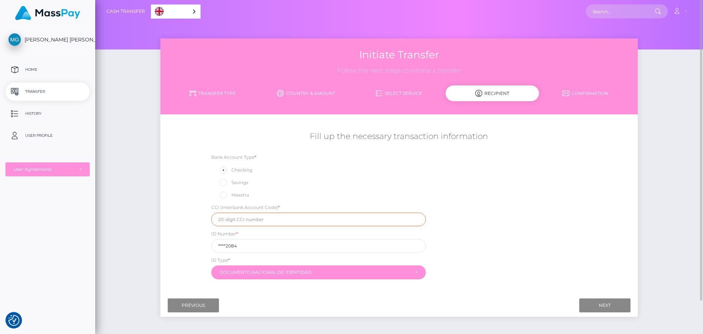
click at [284, 219] on input "text" at bounding box center [318, 219] width 215 height 14
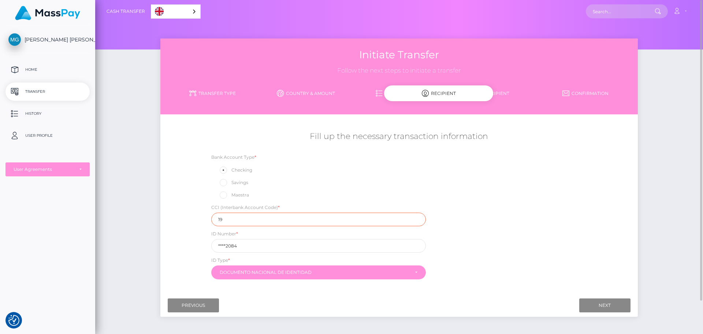
type input "1"
type input "00219117206425207252"
click at [603, 304] on input "Next" at bounding box center [604, 305] width 51 height 14
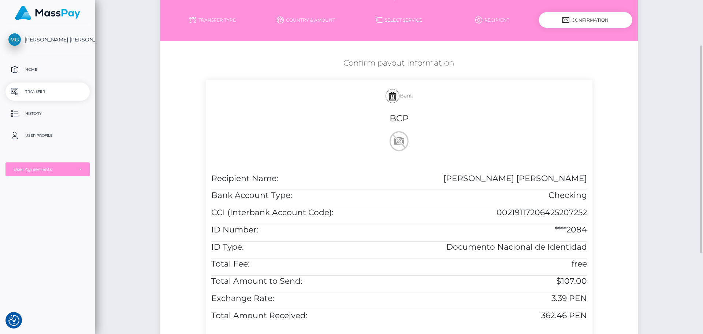
scroll to position [146, 0]
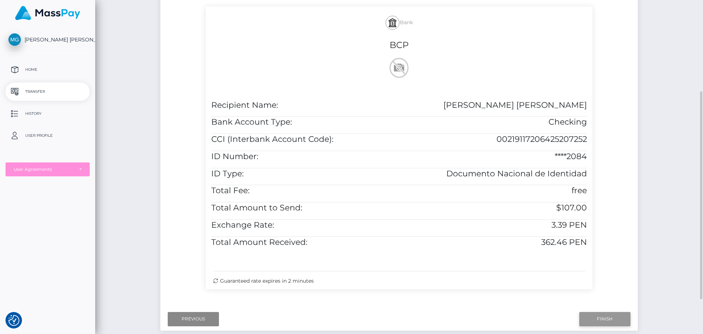
click at [616, 324] on input "Finish" at bounding box center [604, 319] width 51 height 14
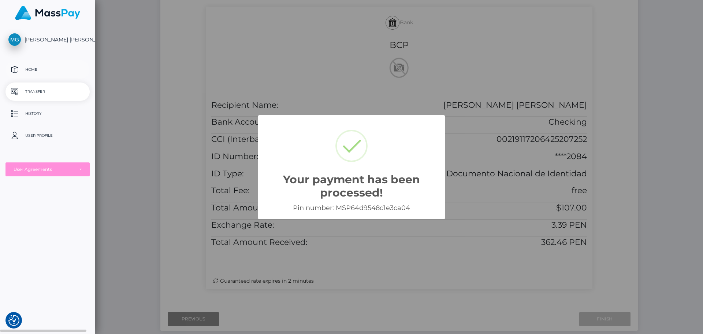
click at [57, 67] on p "Home" at bounding box center [47, 69] width 78 height 11
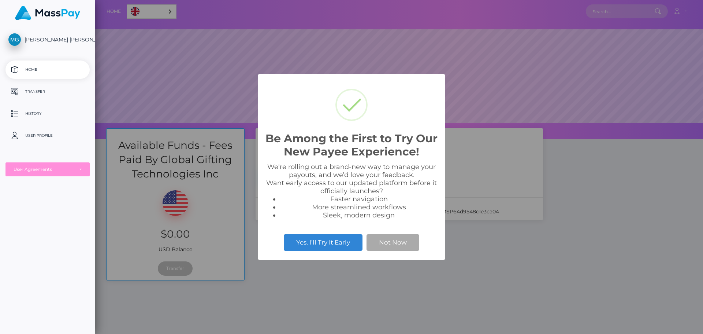
scroll to position [139, 608]
click at [402, 249] on button "Not Now" at bounding box center [392, 242] width 53 height 16
click at [398, 244] on button "Not Now" at bounding box center [392, 242] width 53 height 16
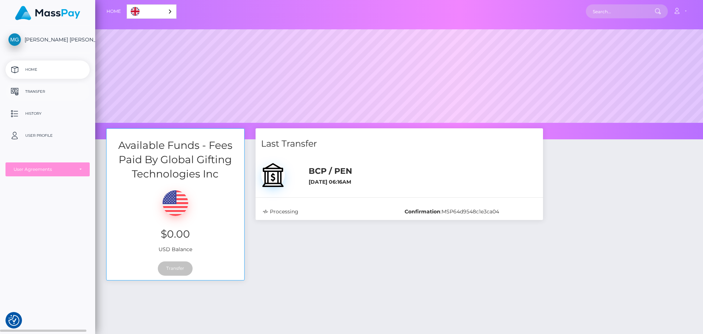
click at [54, 89] on p "Transfer" at bounding box center [47, 91] width 78 height 11
